Goal: Task Accomplishment & Management: Complete application form

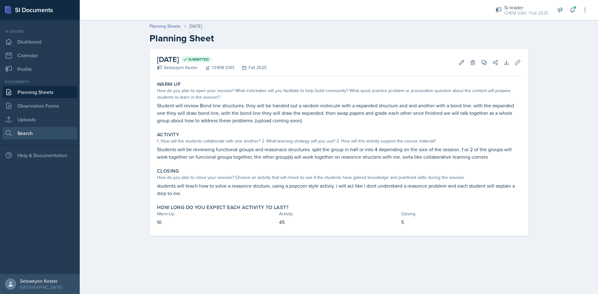
click at [38, 132] on link "Search" at bounding box center [39, 133] width 75 height 12
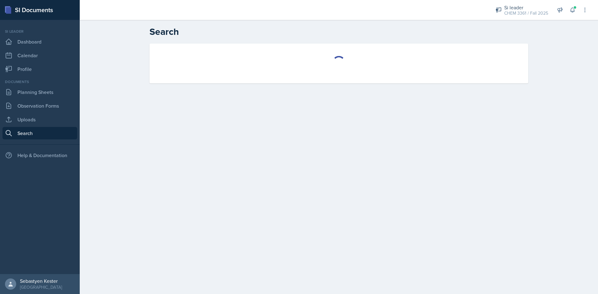
select select "all"
select select "1"
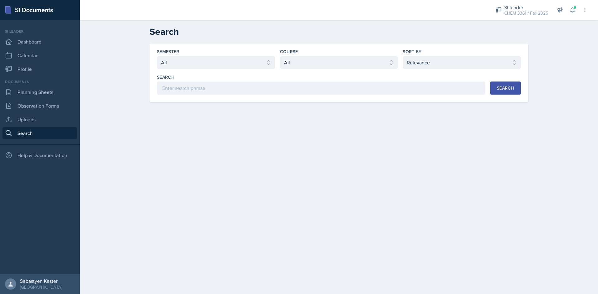
click at [190, 70] on div "Semester Select semester All Fall 2025 Summer 2025 Spring 2025 Fall 2024 Summer…" at bounding box center [339, 72] width 364 height 46
click at [306, 62] on select "Select course All ACCT 2101 ACCT 2102 ACCT 4050 ANTH 1102 ANTH 3301 ARCH 1000 A…" at bounding box center [339, 62] width 118 height 13
click at [305, 67] on select "Select course All ACCT 2101 ACCT 2102 ACCT 4050 ANTH 1102 ANTH 3301 ARCH 1000 A…" at bounding box center [339, 62] width 118 height 13
select select "69383b3e-032f-49ff-8e62-78052940e95c"
click at [280, 56] on select "Select course All ACCT 2101 ACCT 2102 ACCT 4050 ANTH 1102 ANTH 3301 ARCH 1000 A…" at bounding box center [339, 62] width 118 height 13
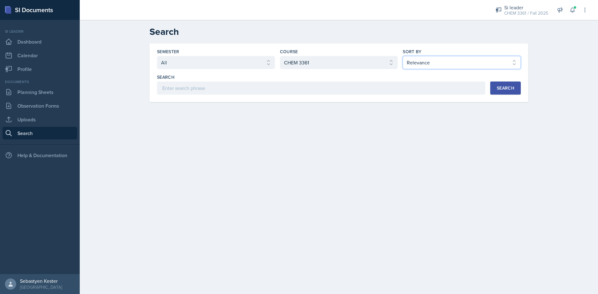
click at [442, 60] on select "Select sort by Relevance Document Date (Asc) Document Date (Desc)" at bounding box center [462, 62] width 118 height 13
select select "2"
click at [403, 56] on select "Select sort by Relevance Document Date (Asc) Document Date (Desc)" at bounding box center [462, 62] width 118 height 13
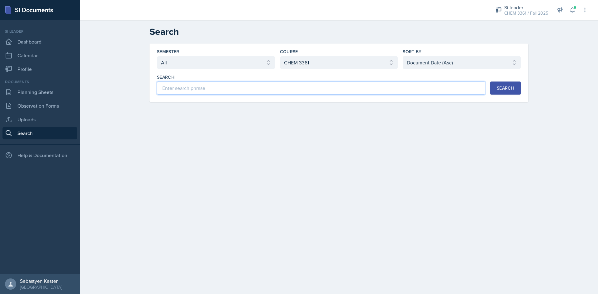
click at [386, 90] on input at bounding box center [321, 88] width 328 height 13
click at [239, 91] on input "re" at bounding box center [321, 88] width 328 height 13
type input "resonance"
click at [515, 88] on button "Search" at bounding box center [505, 88] width 31 height 13
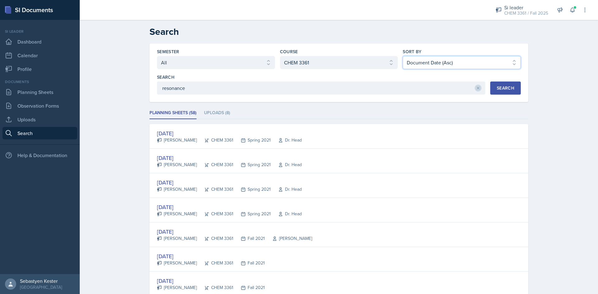
click at [439, 60] on select "Select sort by Relevance Document Date (Asc) Document Date (Desc)" at bounding box center [462, 62] width 118 height 13
select select "3"
click at [403, 56] on select "Select sort by Relevance Document Date (Asc) Document Date (Desc)" at bounding box center [462, 62] width 118 height 13
click at [499, 86] on div "Search" at bounding box center [505, 88] width 17 height 5
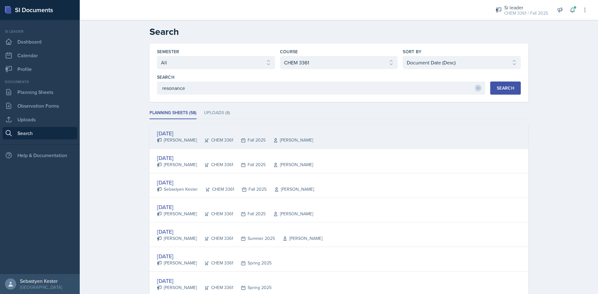
click at [183, 134] on div "[DATE]" at bounding box center [235, 133] width 156 height 8
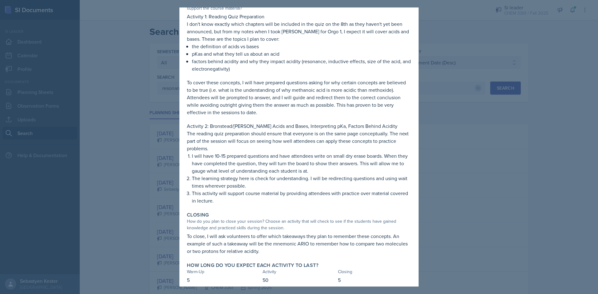
scroll to position [98, 0]
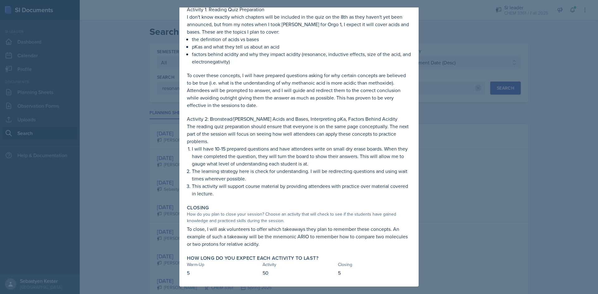
drag, startPoint x: 500, startPoint y: 173, endPoint x: 474, endPoint y: 167, distance: 26.5
click at [499, 162] on div at bounding box center [299, 147] width 598 height 294
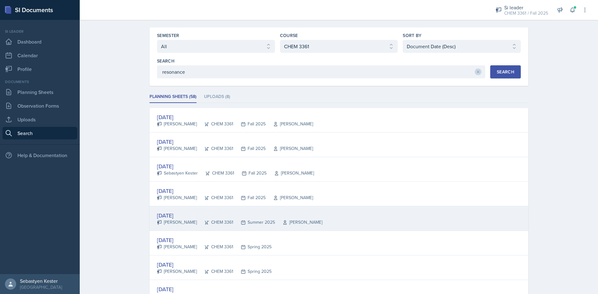
scroll to position [31, 0]
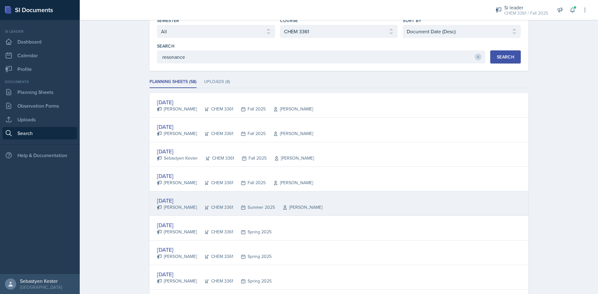
click at [184, 202] on div "[DATE]" at bounding box center [239, 201] width 165 height 8
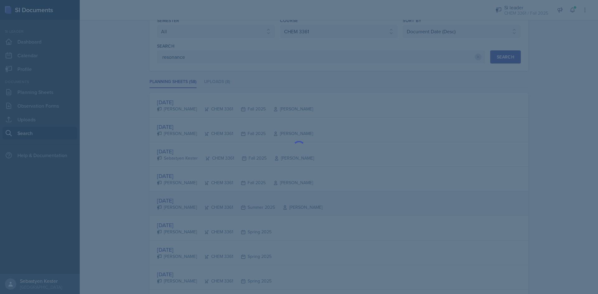
scroll to position [0, 0]
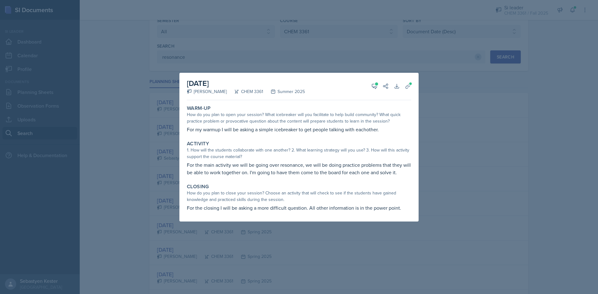
click at [451, 166] on div at bounding box center [299, 147] width 598 height 294
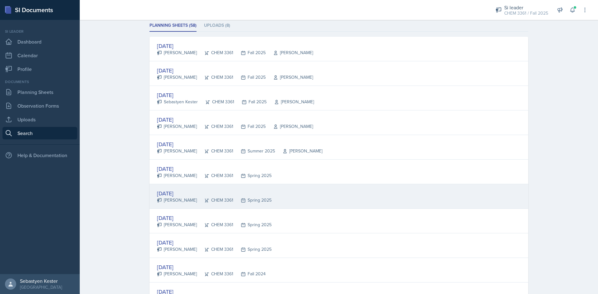
scroll to position [93, 0]
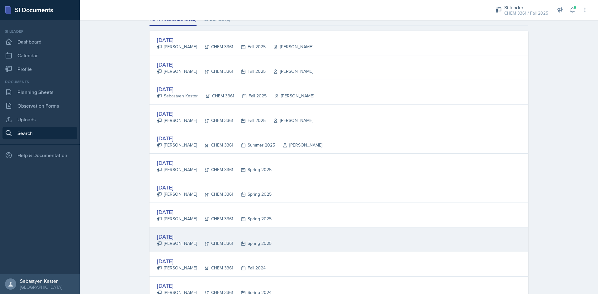
click at [178, 237] on div "[DATE]" at bounding box center [214, 237] width 115 height 8
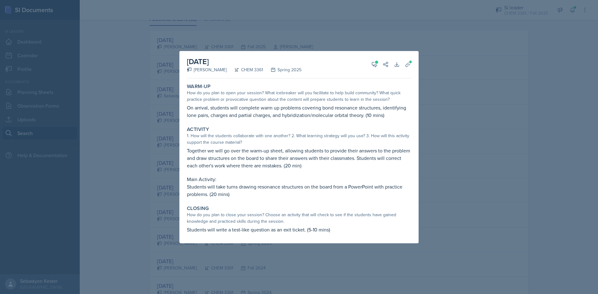
click at [472, 145] on div at bounding box center [299, 147] width 598 height 294
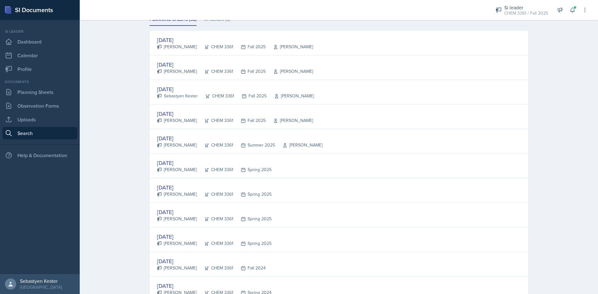
click at [174, 261] on div "[DATE]" at bounding box center [211, 261] width 109 height 8
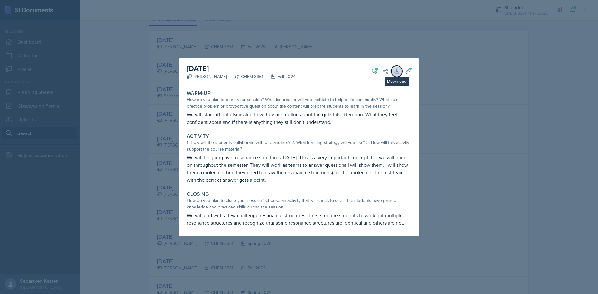
click at [396, 71] on icon at bounding box center [397, 71] width 6 height 6
click at [408, 73] on icon at bounding box center [408, 71] width 6 height 6
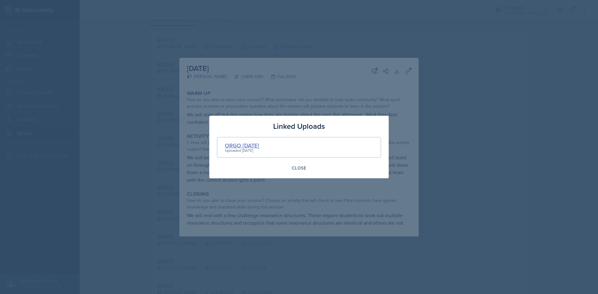
click at [247, 146] on div "ORGO [DATE]" at bounding box center [242, 145] width 34 height 8
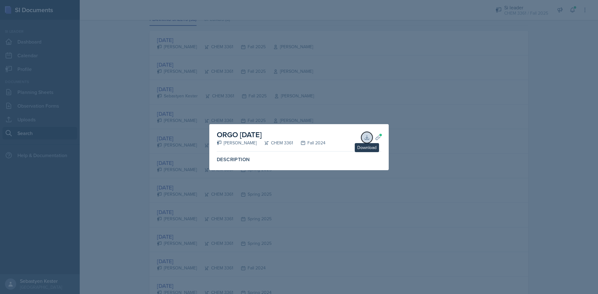
click at [365, 139] on icon at bounding box center [367, 138] width 4 height 4
click at [418, 99] on div at bounding box center [299, 147] width 598 height 294
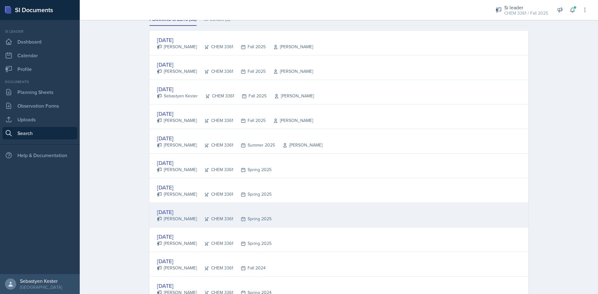
click at [176, 213] on div "[DATE]" at bounding box center [214, 212] width 115 height 8
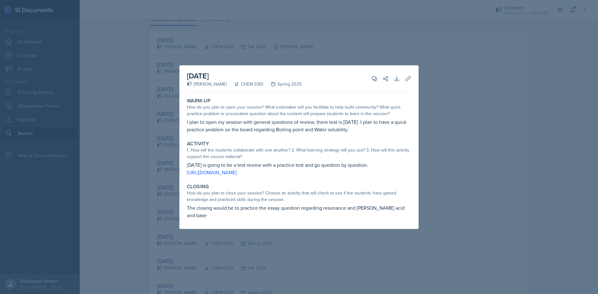
click at [150, 186] on div at bounding box center [299, 147] width 598 height 294
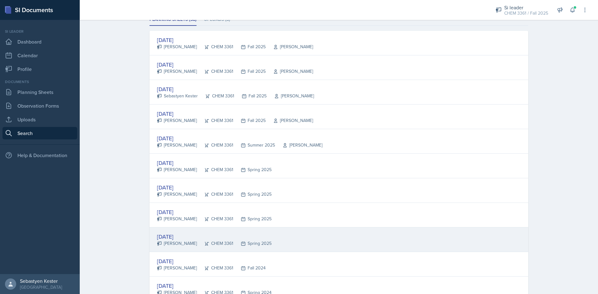
click at [179, 232] on div "[DATE] [PERSON_NAME] CHEM 3361 Spring 2025" at bounding box center [339, 240] width 379 height 25
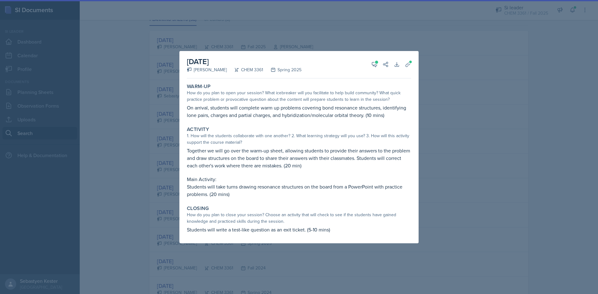
drag, startPoint x: 122, startPoint y: 196, endPoint x: 124, endPoint y: 199, distance: 3.2
click at [122, 196] on div at bounding box center [299, 147] width 598 height 294
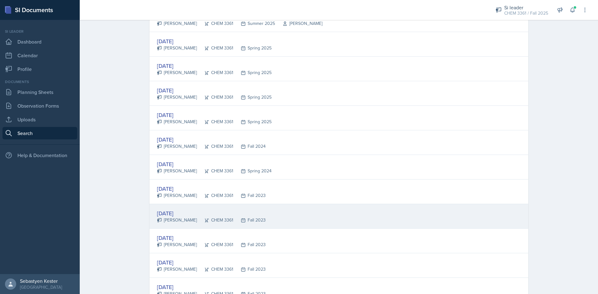
scroll to position [218, 0]
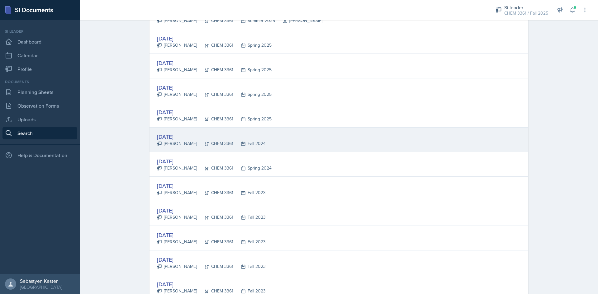
click at [182, 134] on div "[DATE]" at bounding box center [211, 137] width 109 height 8
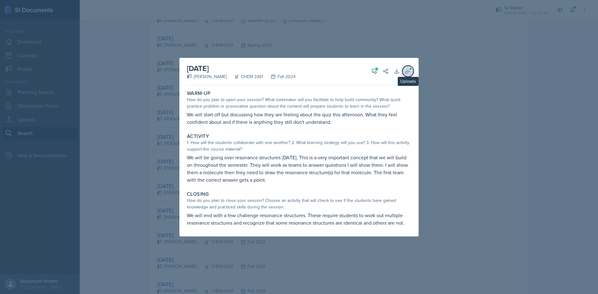
click at [408, 70] on icon at bounding box center [408, 71] width 6 height 6
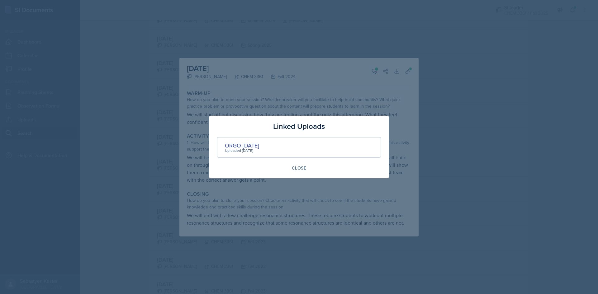
click at [148, 151] on div at bounding box center [299, 147] width 598 height 294
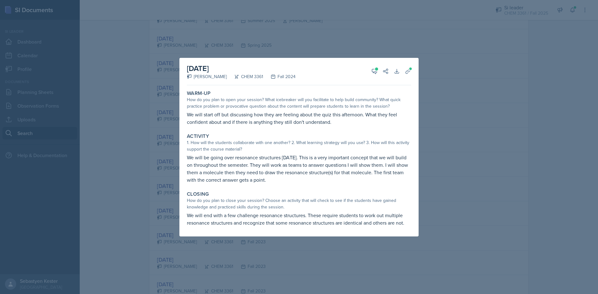
click at [147, 150] on div at bounding box center [299, 147] width 598 height 294
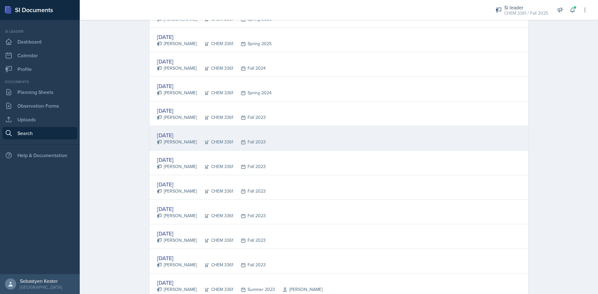
scroll to position [312, 0]
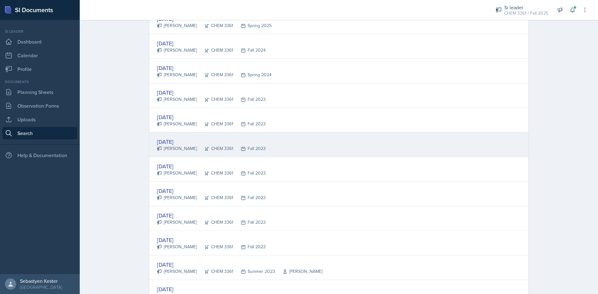
click at [184, 142] on div "[DATE]" at bounding box center [211, 142] width 109 height 8
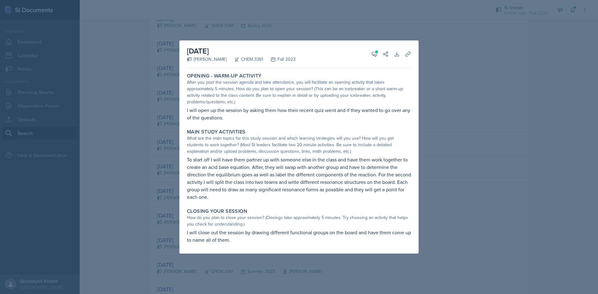
click at [129, 122] on div at bounding box center [299, 147] width 598 height 294
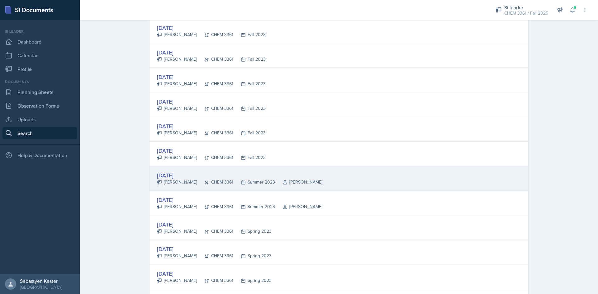
scroll to position [405, 0]
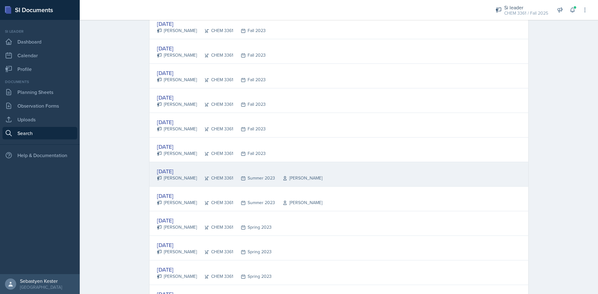
click at [179, 170] on div "[DATE]" at bounding box center [239, 171] width 165 height 8
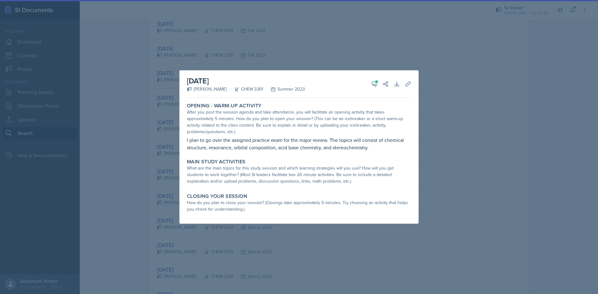
click at [125, 156] on div at bounding box center [299, 147] width 598 height 294
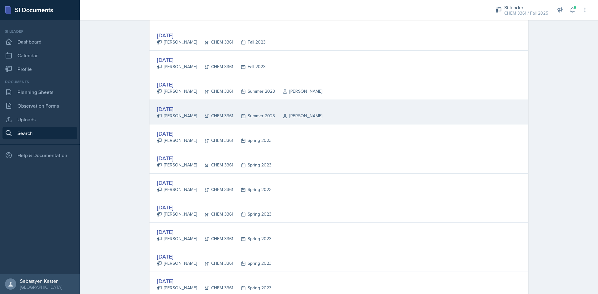
scroll to position [499, 0]
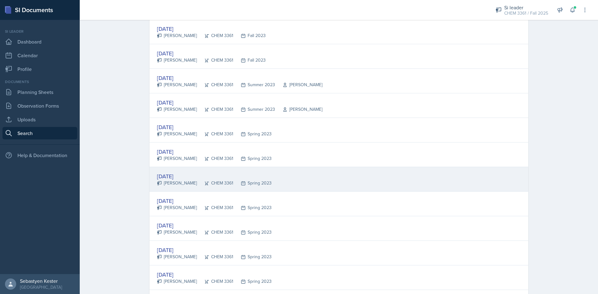
click at [178, 170] on div "[DATE] [PERSON_NAME] CHEM 3361 Spring 2023" at bounding box center [339, 179] width 379 height 25
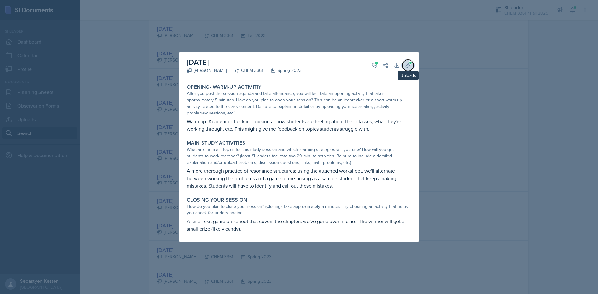
click at [409, 71] on button "Uploads" at bounding box center [408, 65] width 11 height 11
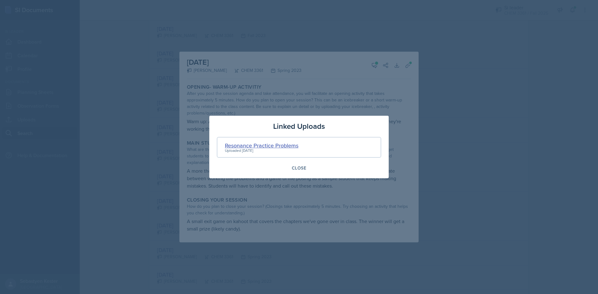
click at [261, 144] on div "Resonance Practice Problems" at bounding box center [262, 145] width 74 height 8
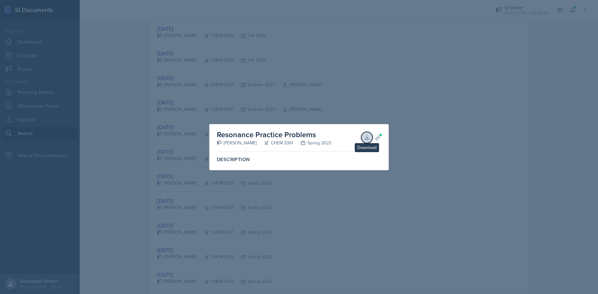
click at [369, 135] on icon at bounding box center [367, 138] width 6 height 6
click at [129, 115] on div at bounding box center [299, 147] width 598 height 294
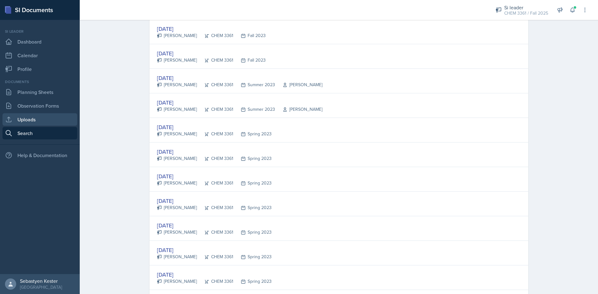
click at [29, 117] on link "Uploads" at bounding box center [39, 119] width 75 height 12
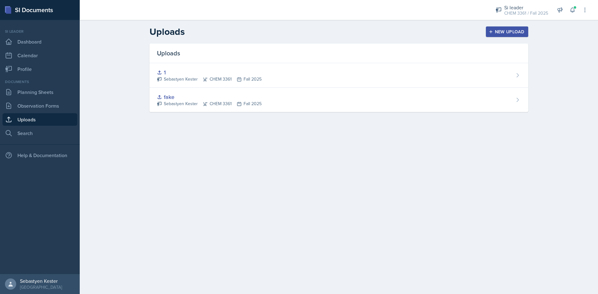
click at [513, 31] on div "New Upload" at bounding box center [507, 31] width 35 height 5
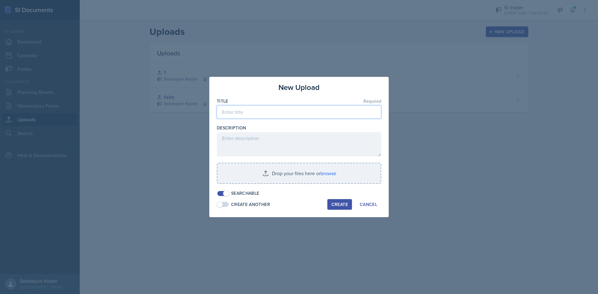
click at [228, 115] on input at bounding box center [299, 112] width 165 height 13
type input "2"
click at [345, 203] on div "Create" at bounding box center [340, 204] width 17 height 5
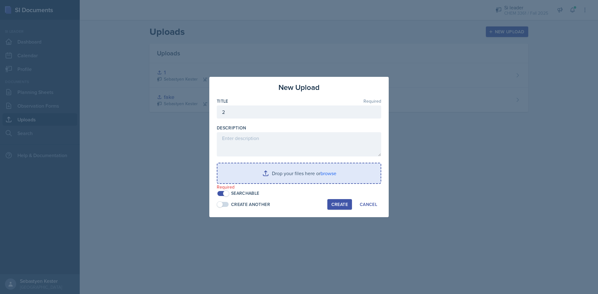
click at [269, 169] on input "file" at bounding box center [298, 174] width 163 height 20
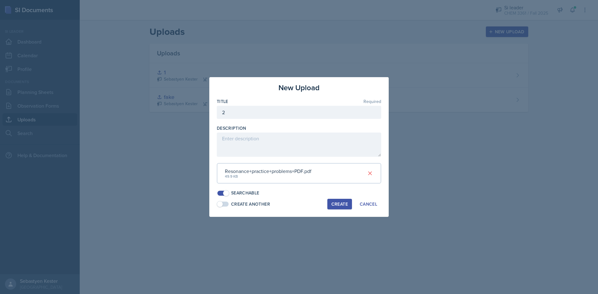
click at [340, 206] on div "Create" at bounding box center [340, 204] width 17 height 5
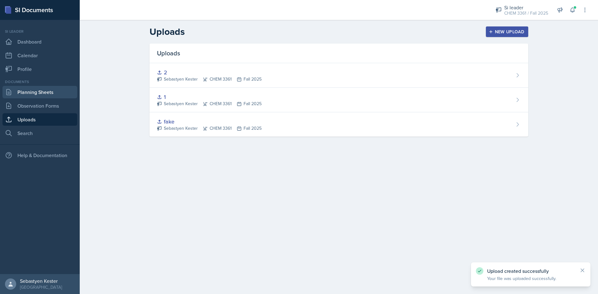
click at [29, 93] on link "Planning Sheets" at bounding box center [39, 92] width 75 height 12
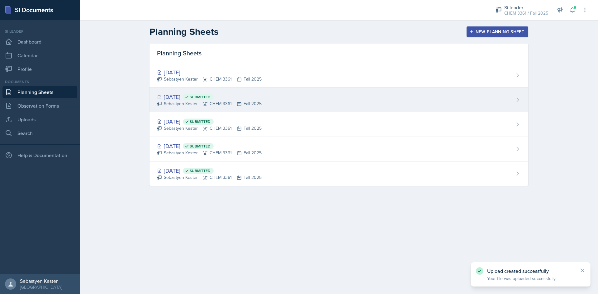
click at [185, 97] on div "[DATE] Submitted" at bounding box center [209, 97] width 105 height 8
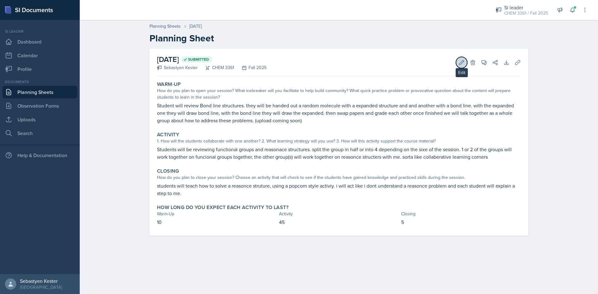
click at [460, 62] on icon at bounding box center [462, 63] width 6 height 6
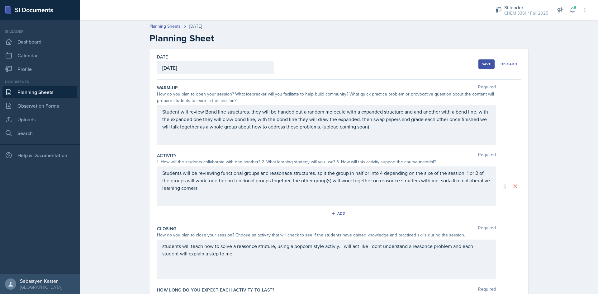
click at [488, 65] on div "Save" at bounding box center [486, 64] width 9 height 5
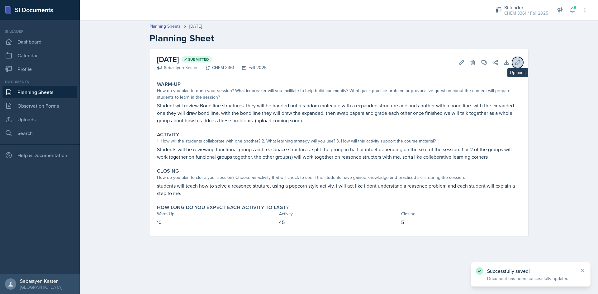
click at [515, 64] on icon at bounding box center [518, 63] width 6 height 6
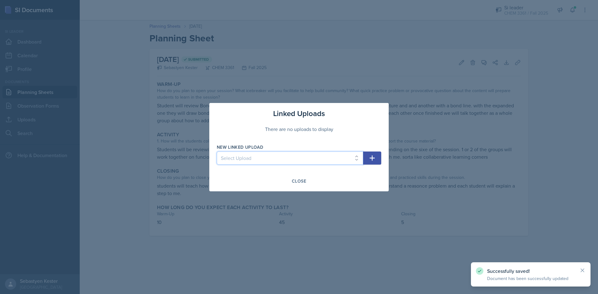
click at [307, 155] on select "Select Upload fake 1 2" at bounding box center [290, 158] width 146 height 13
select select "1579ea63-69bf-4e62-81d0-188442db7d16"
click at [217, 152] on select "Select Upload fake 1 2" at bounding box center [290, 158] width 146 height 13
click at [370, 156] on icon "button" at bounding box center [372, 158] width 7 height 7
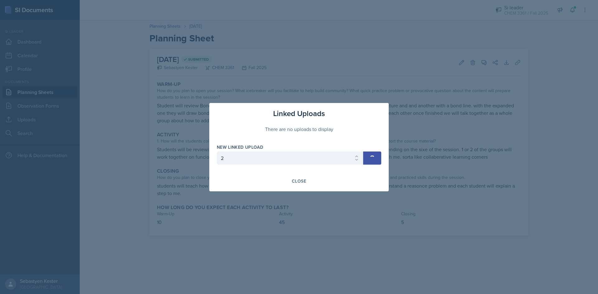
select select
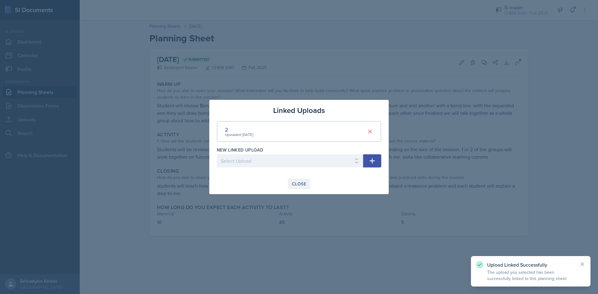
click at [302, 187] on div "Close" at bounding box center [299, 184] width 14 height 5
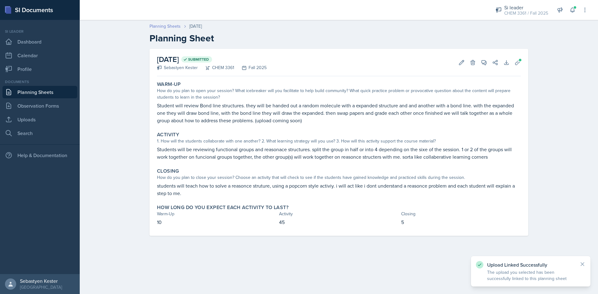
click at [165, 28] on link "Planning Sheets" at bounding box center [165, 26] width 31 height 7
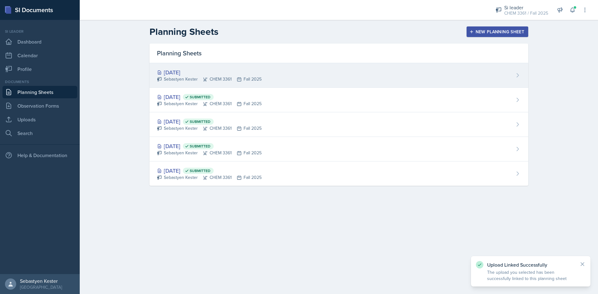
click at [193, 70] on div "[DATE]" at bounding box center [209, 72] width 105 height 8
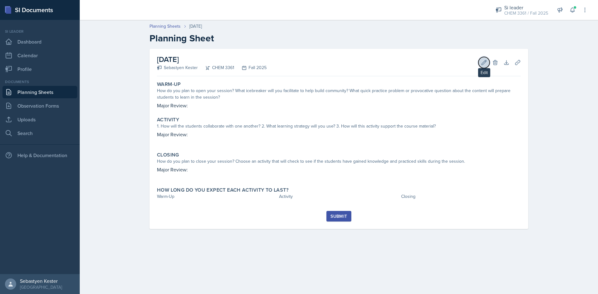
click at [481, 63] on icon at bounding box center [484, 63] width 6 height 6
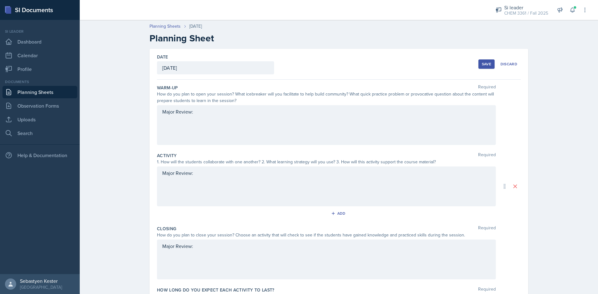
click at [205, 68] on div "[DATE]" at bounding box center [215, 67] width 117 height 13
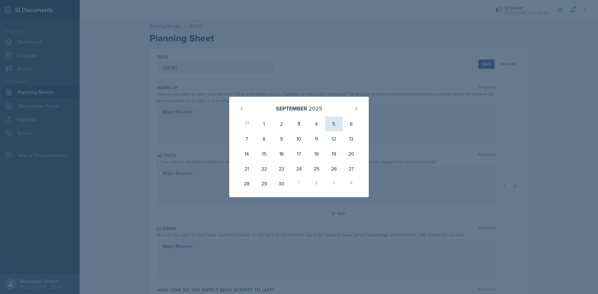
click at [336, 122] on div "5" at bounding box center [333, 124] width 17 height 15
type input "[DATE]"
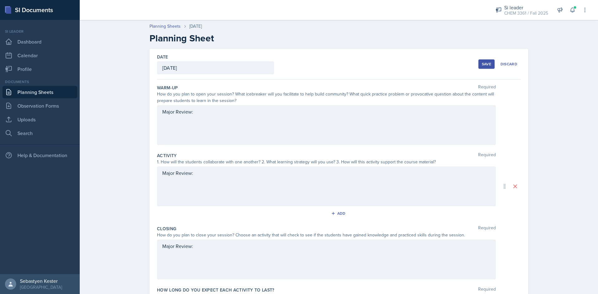
click at [487, 64] on div "Save" at bounding box center [486, 64] width 9 height 5
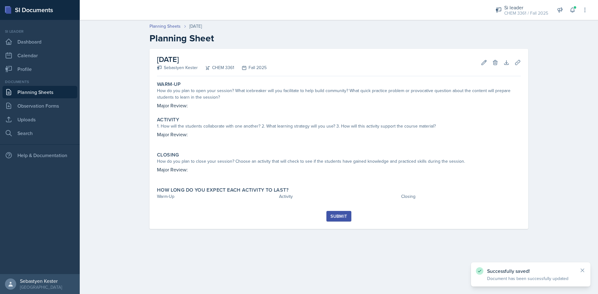
click at [342, 219] on div "Submit" at bounding box center [339, 216] width 17 height 5
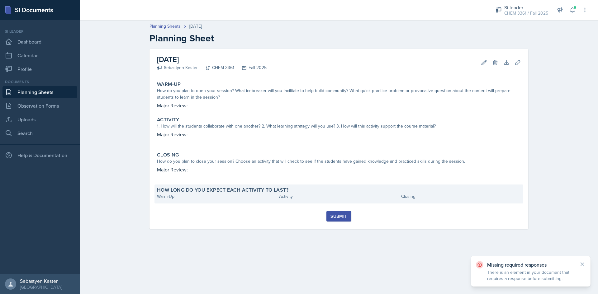
click at [179, 201] on div "How long do you expect each activity to last? Warm-Up Activity Closing" at bounding box center [339, 194] width 369 height 19
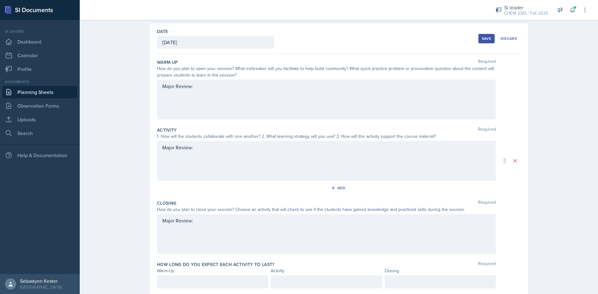
scroll to position [45, 0]
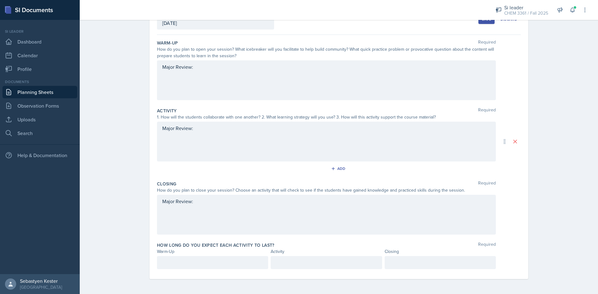
click at [170, 258] on div at bounding box center [212, 262] width 111 height 13
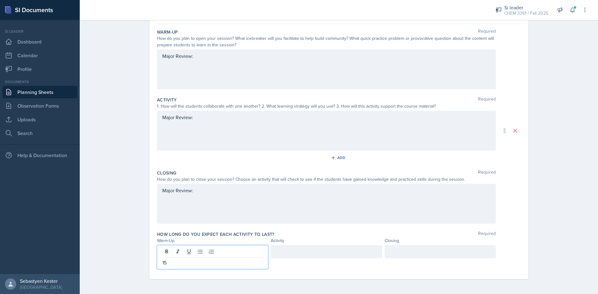
click at [298, 252] on div at bounding box center [326, 252] width 111 height 13
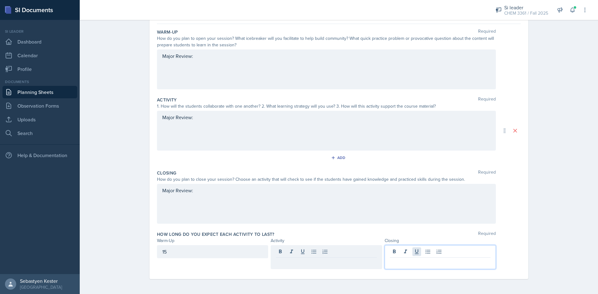
click at [410, 250] on div at bounding box center [440, 258] width 111 height 24
click at [291, 250] on div at bounding box center [326, 252] width 111 height 13
click at [519, 256] on div "Date [DATE] [DATE] 31 1 2 3 4 5 6 7 8 9 10 11 12 13 14 15 16 17 18 19 20 21 22 …" at bounding box center [339, 136] width 379 height 286
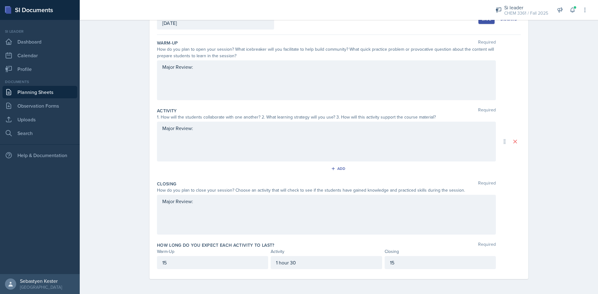
scroll to position [45, 0]
click at [482, 21] on div "Save" at bounding box center [486, 19] width 9 height 5
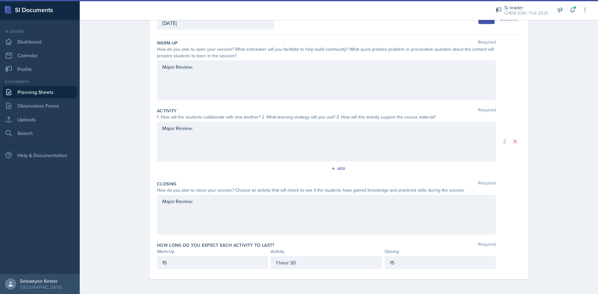
scroll to position [0, 0]
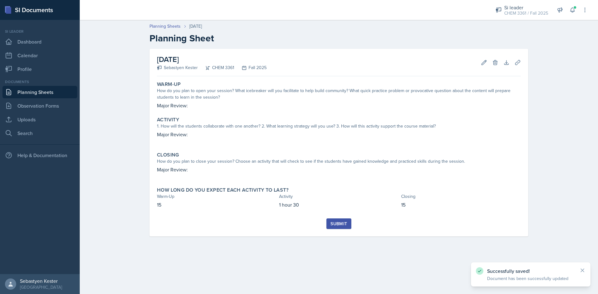
click at [333, 224] on div "Submit" at bounding box center [339, 224] width 17 height 5
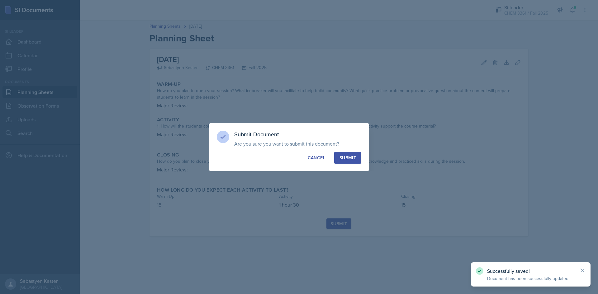
click at [344, 162] on button "Submit" at bounding box center [347, 158] width 27 height 12
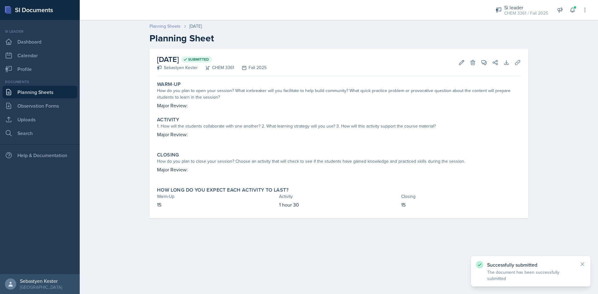
click at [168, 28] on link "Planning Sheets" at bounding box center [165, 26] width 31 height 7
